Goal: Find specific page/section: Find specific page/section

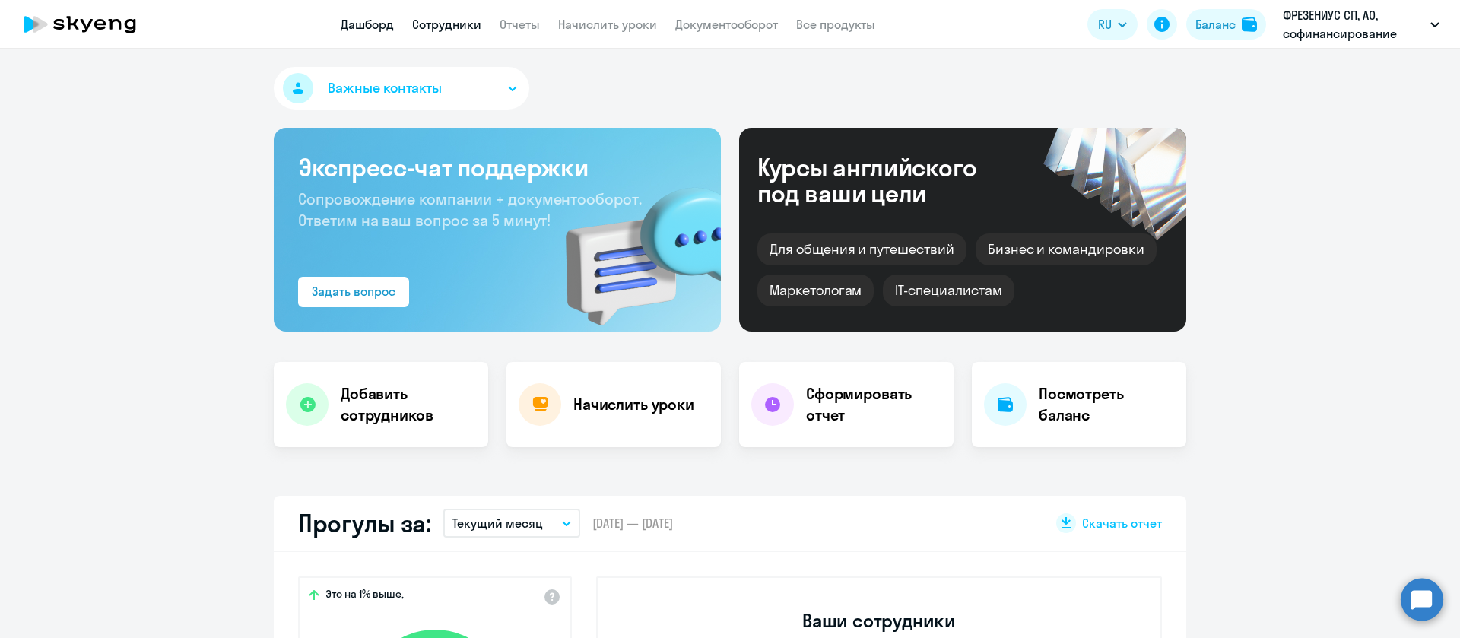
click at [474, 17] on link "Сотрудники" at bounding box center [446, 24] width 69 height 15
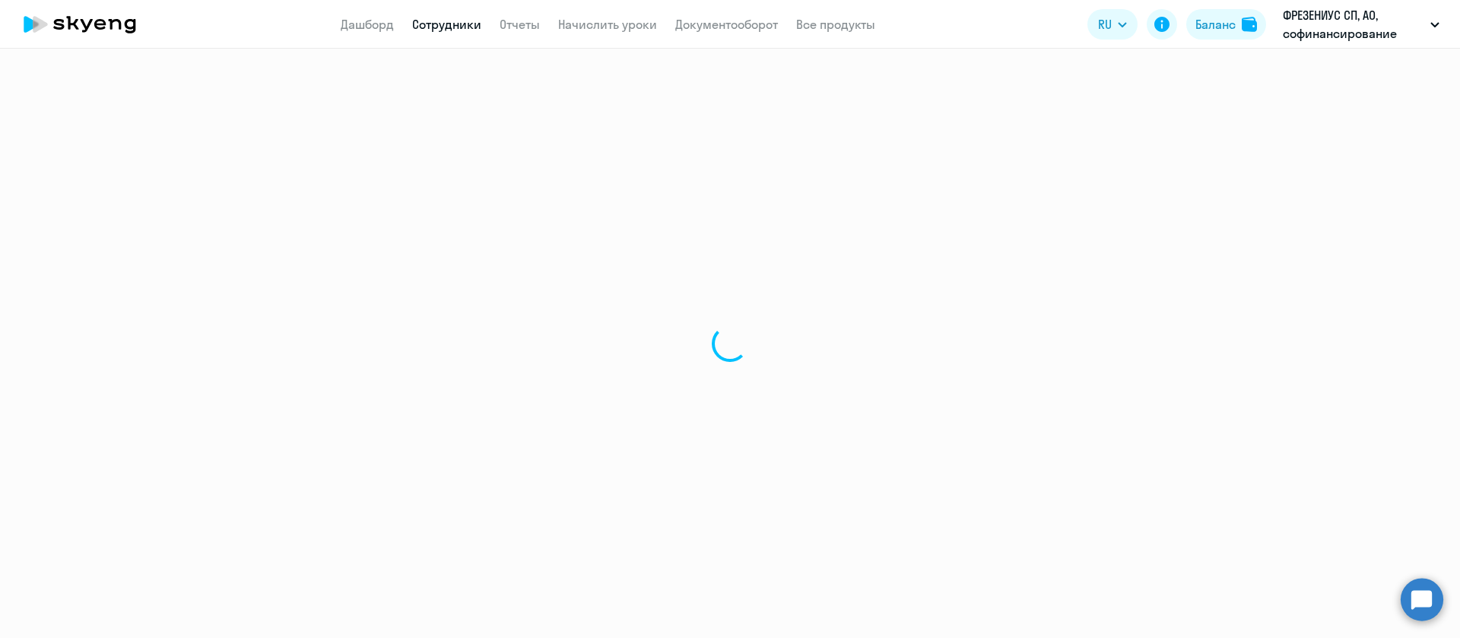
select select "30"
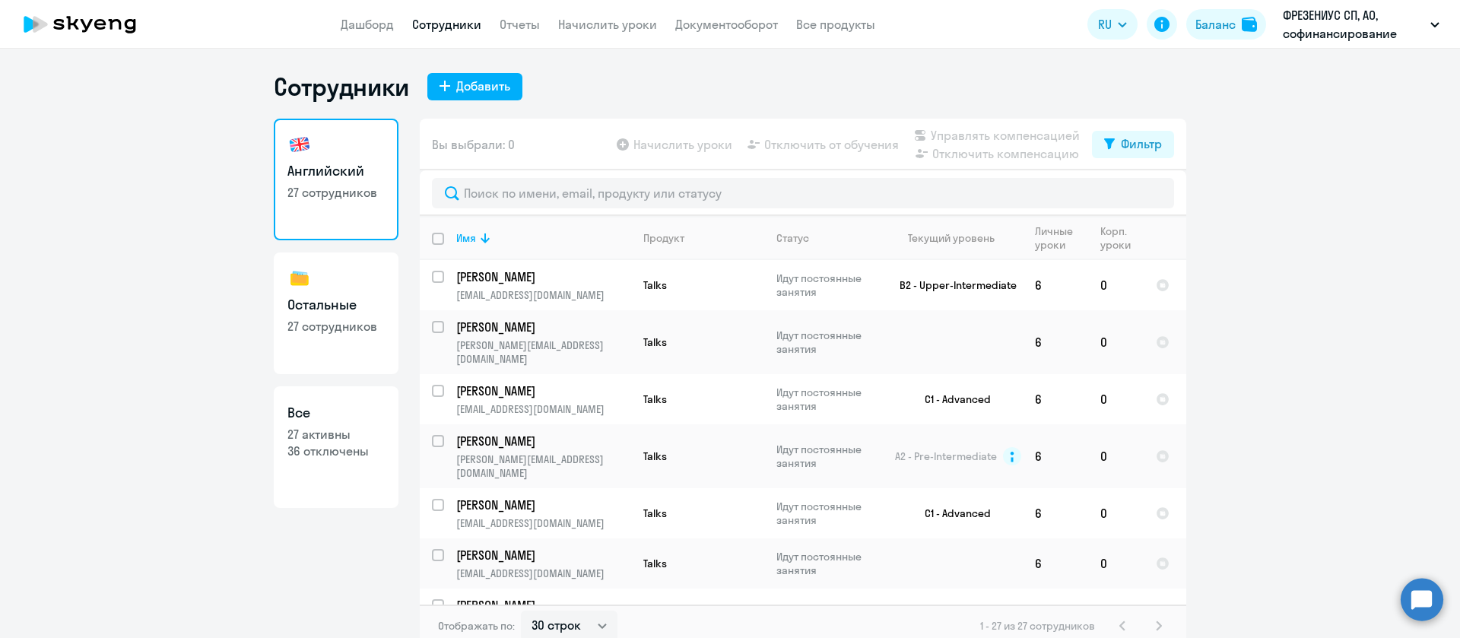
click at [321, 304] on h3 "Остальные" at bounding box center [335, 305] width 97 height 20
select select "30"
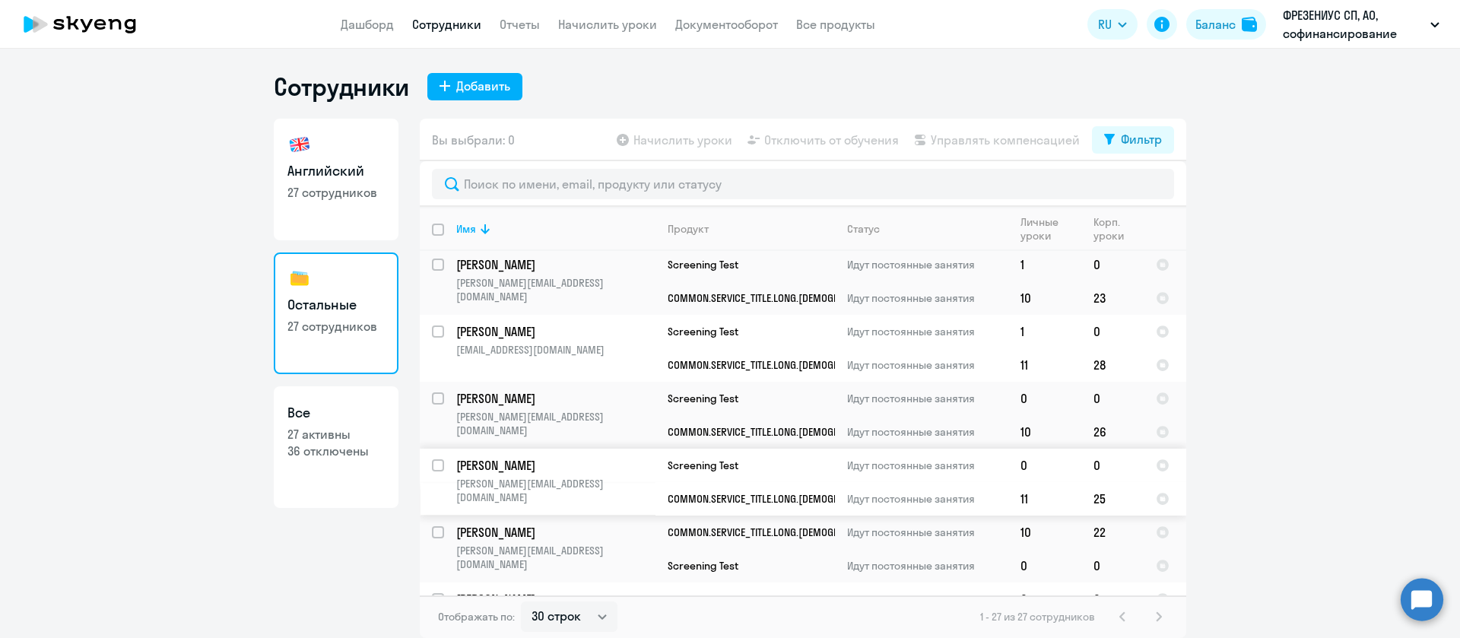
scroll to position [1462, 0]
